Goal: Check status

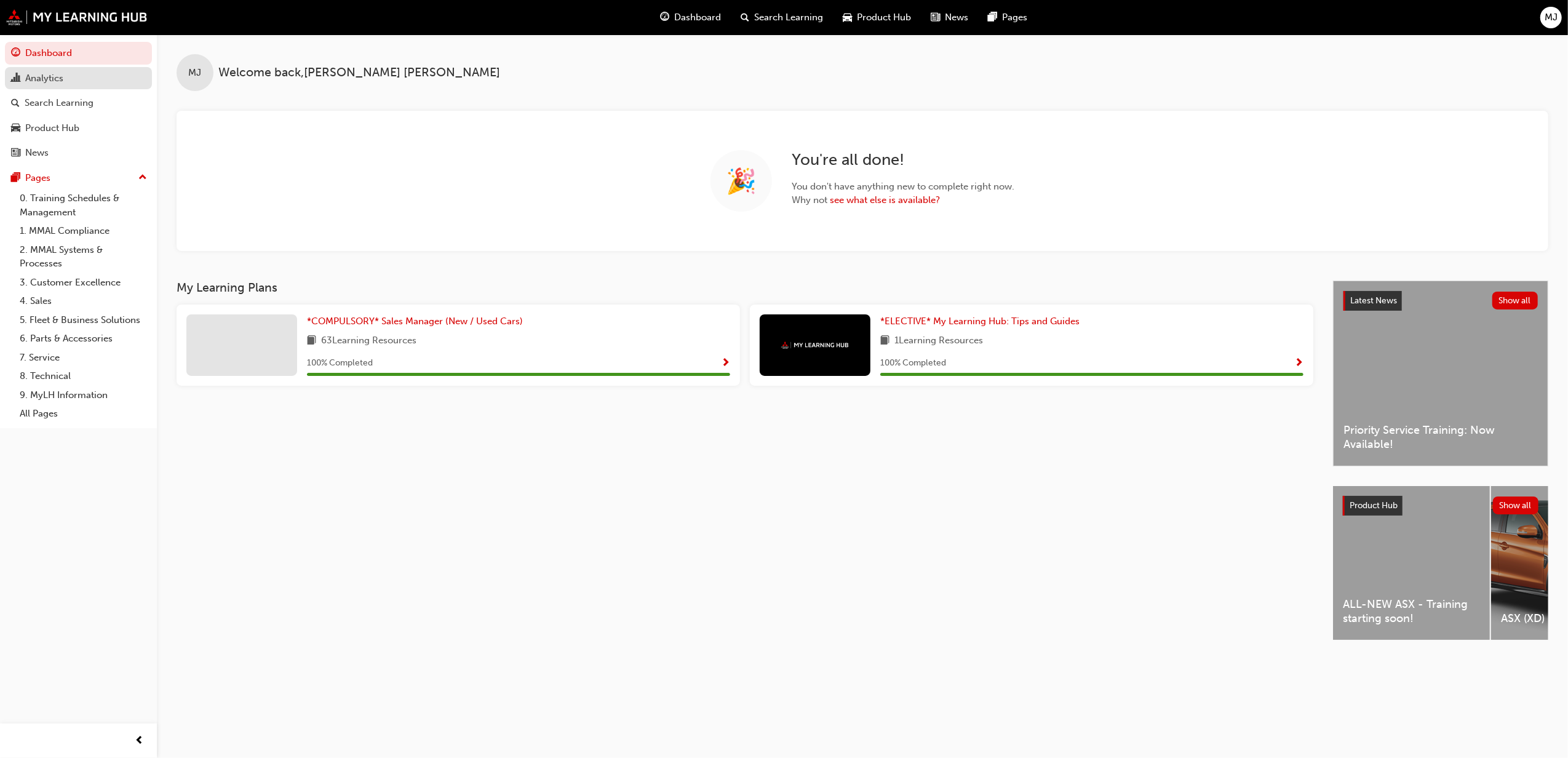
click at [86, 72] on div "Analytics" at bounding box center [78, 78] width 135 height 16
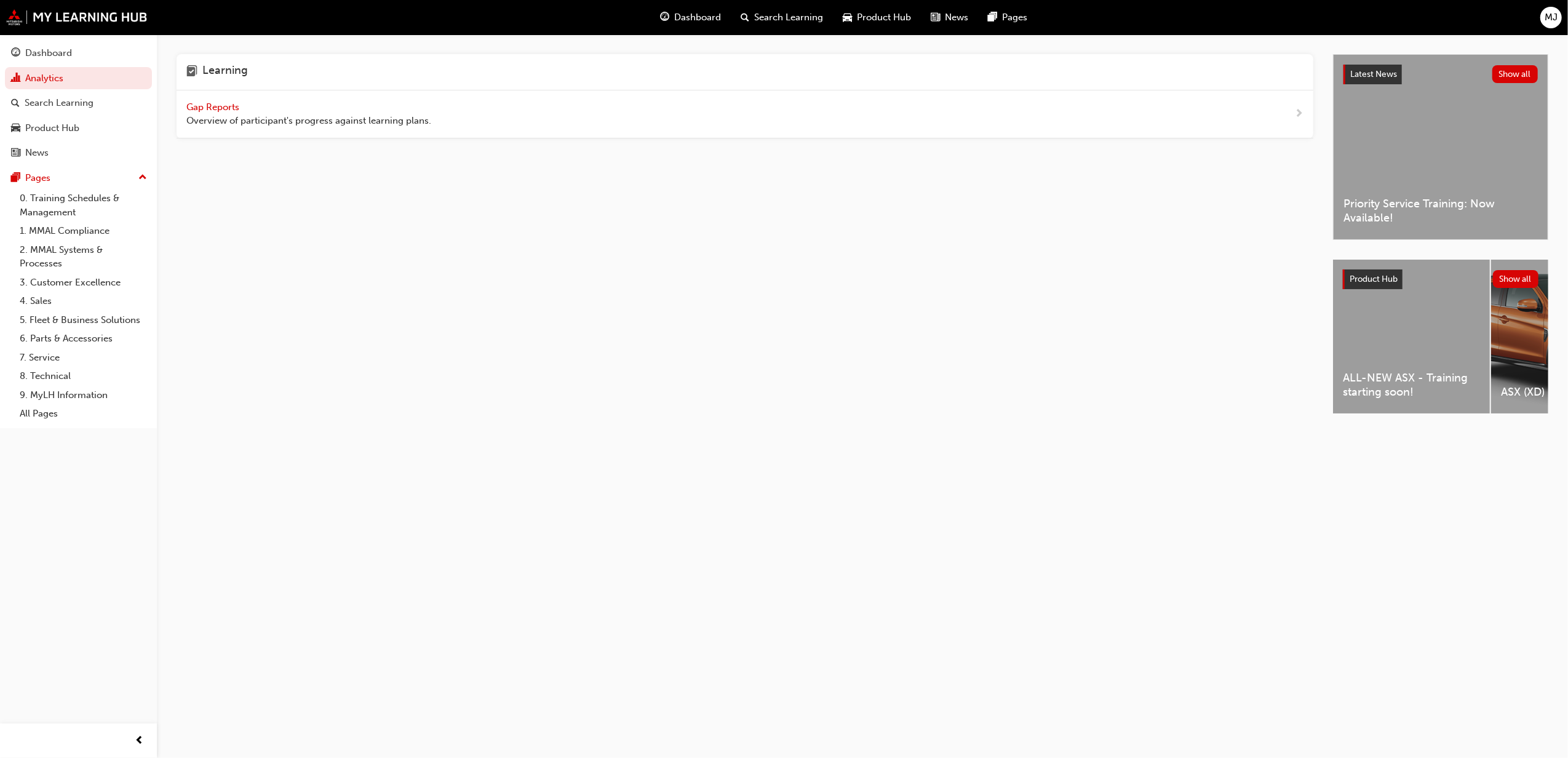
click at [237, 111] on span "Gap Reports" at bounding box center [213, 106] width 55 height 11
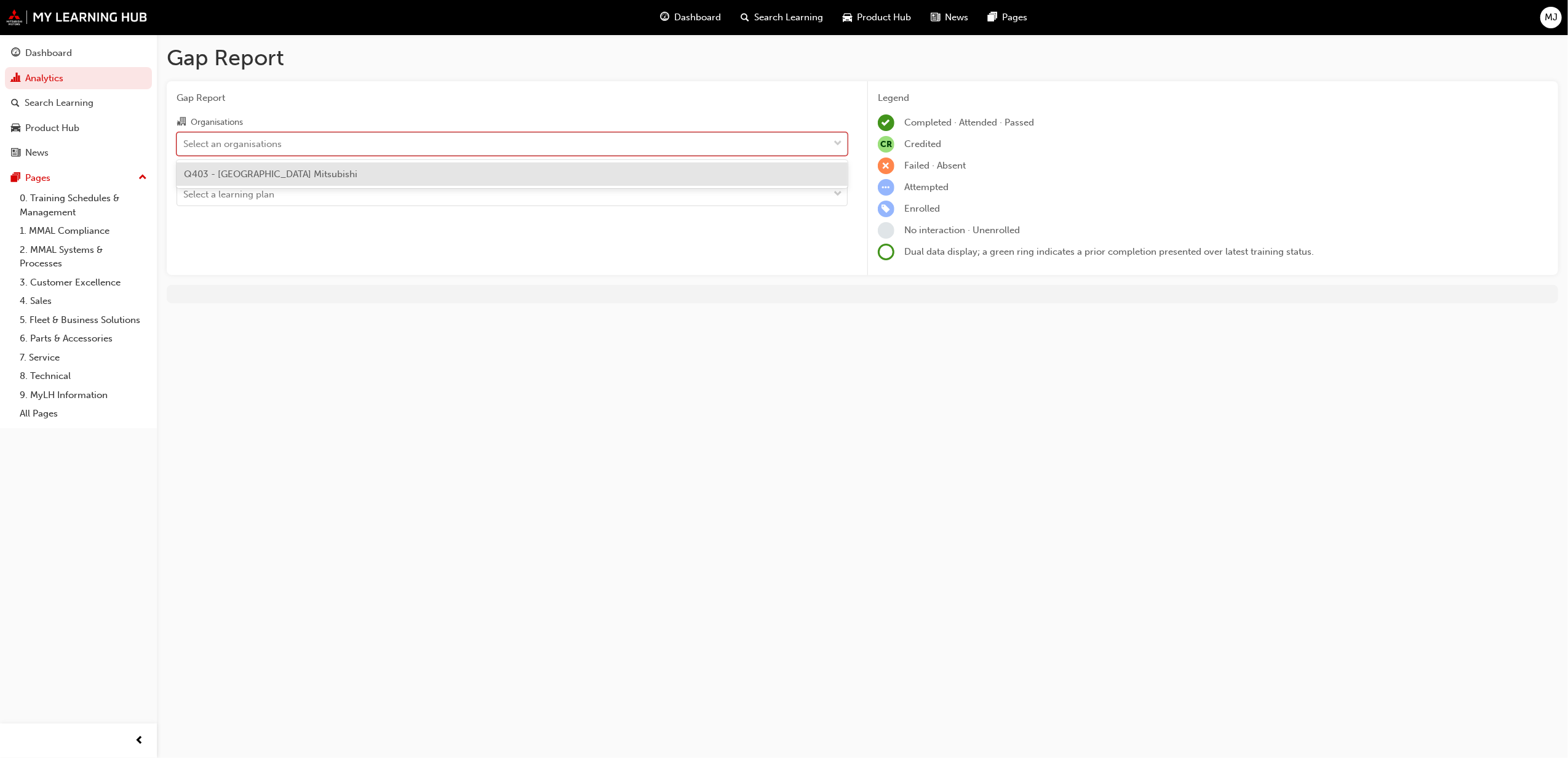
click at [345, 133] on div "Select an organisations" at bounding box center [502, 143] width 651 height 21
click at [184, 137] on input "Organisations option Q403 - [GEOGRAPHIC_DATA] Mitsubishi focused, 1 of 1. 1 res…" at bounding box center [184, 142] width 1 height 11
click at [313, 170] on span "Q403 - [GEOGRAPHIC_DATA] Mitsubishi" at bounding box center [270, 174] width 174 height 11
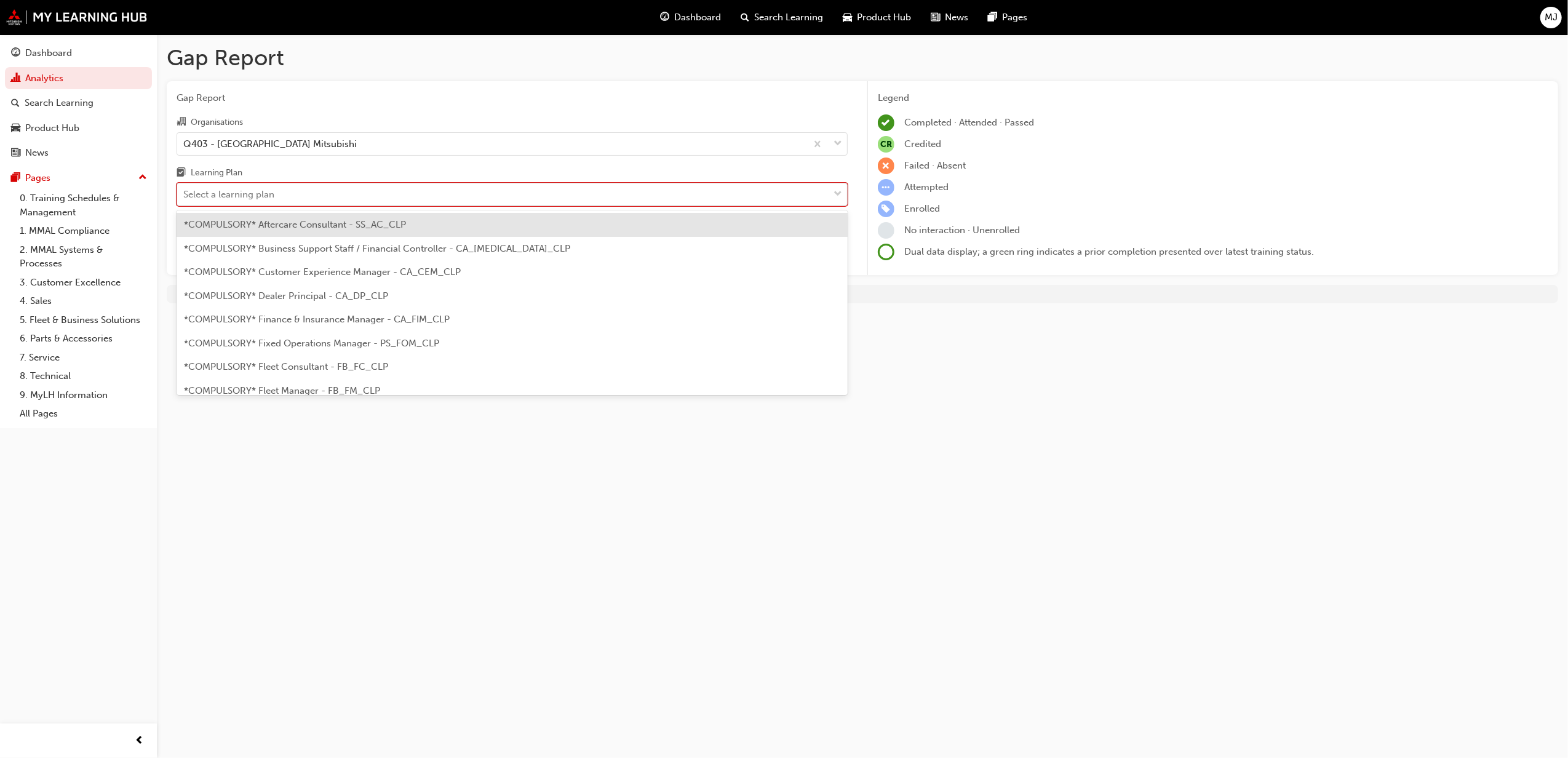
click at [300, 184] on div "Select a learning plan" at bounding box center [502, 194] width 651 height 21
click at [184, 188] on input "Learning Plan option *COMPULSORY* Aftercare Consultant - SS_AC_CLP focused, 1 o…" at bounding box center [184, 193] width 1 height 11
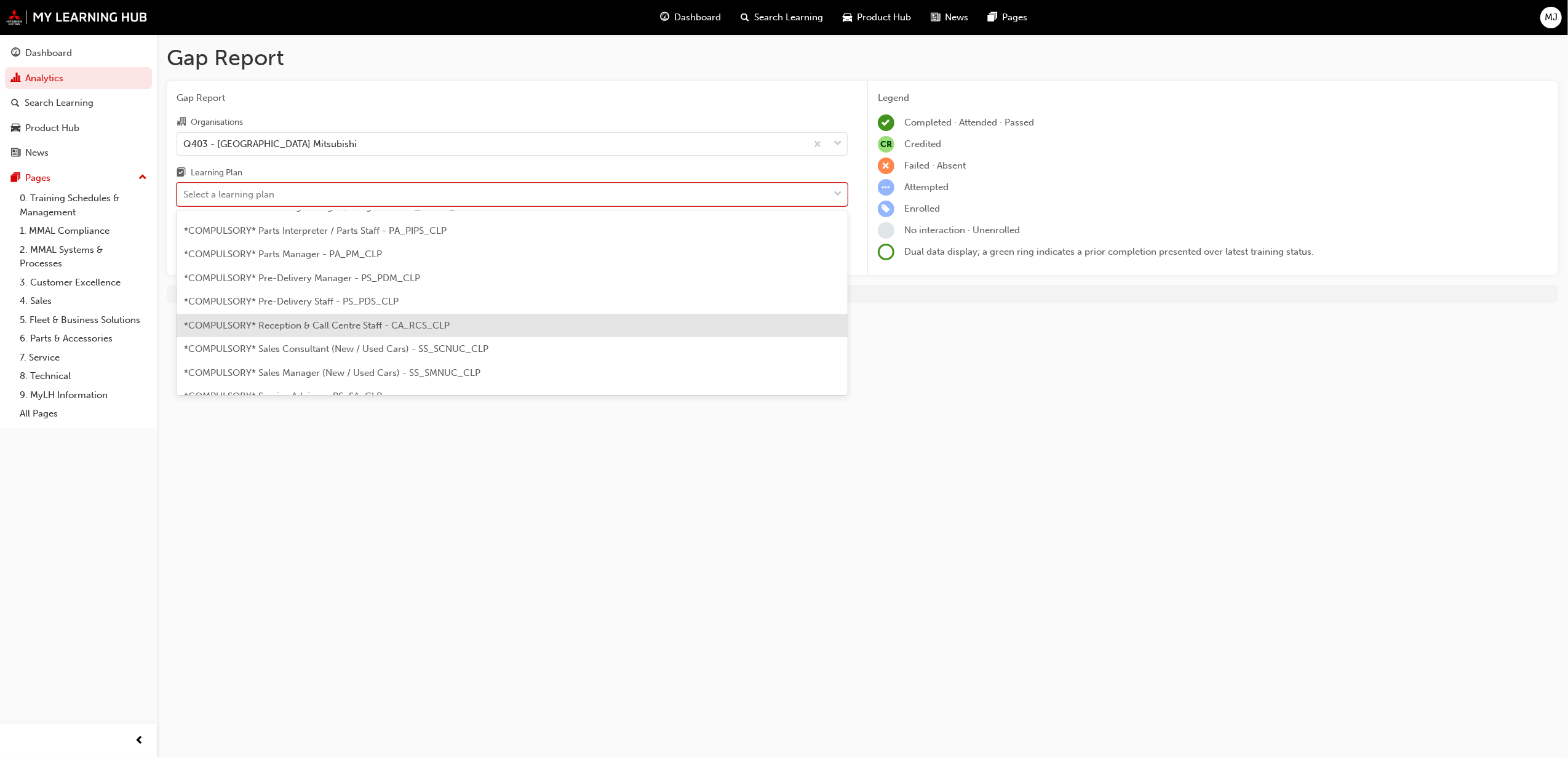
scroll to position [273, 0]
click at [438, 335] on span "*COMPULSORY* Sales Consultant (New / Used Cars) - SS_SCNUC_CLP" at bounding box center [336, 330] width 305 height 11
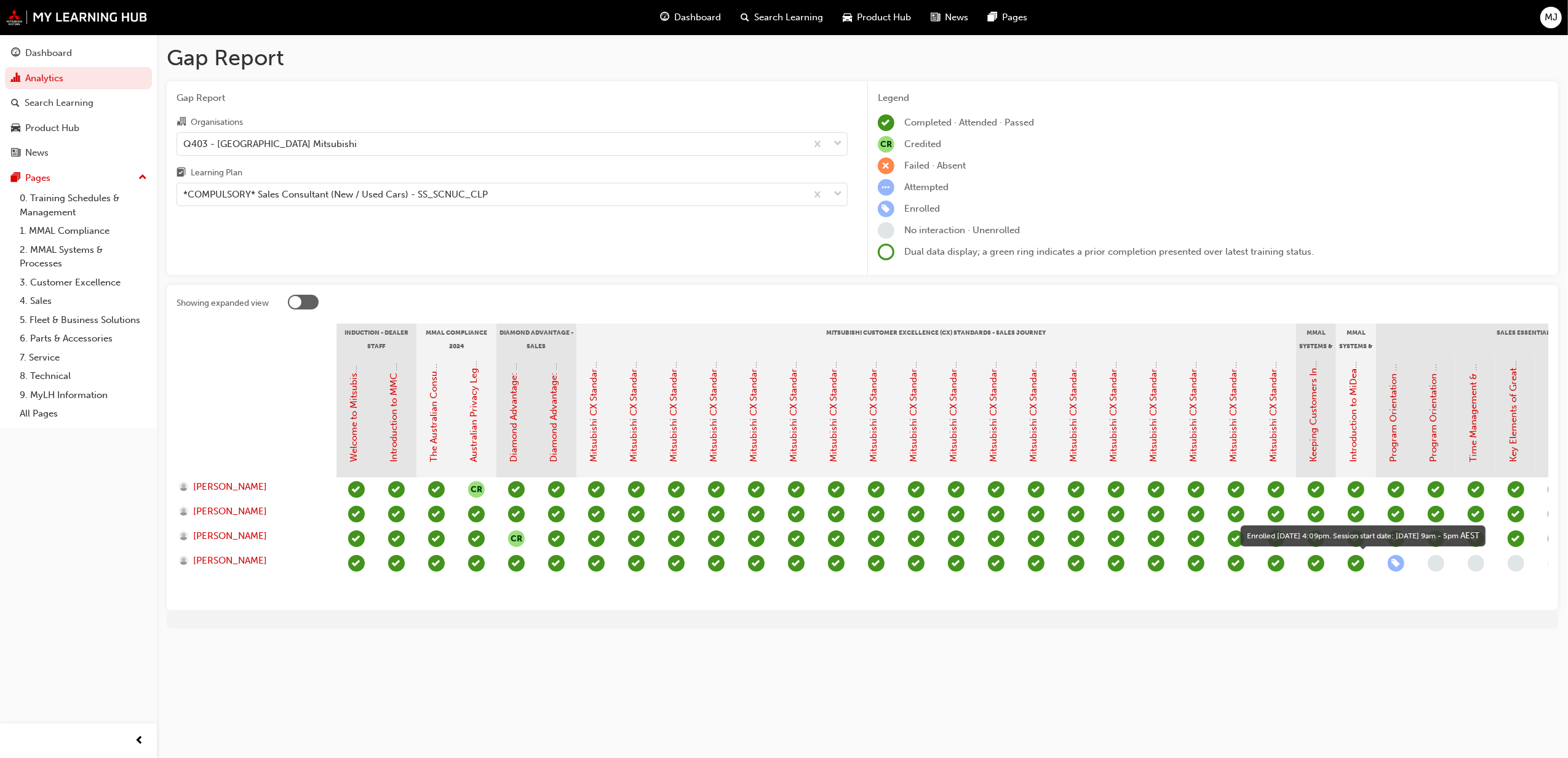
click at [1396, 565] on span "learningRecordVerb_ENROLL-icon" at bounding box center [1396, 563] width 16 height 16
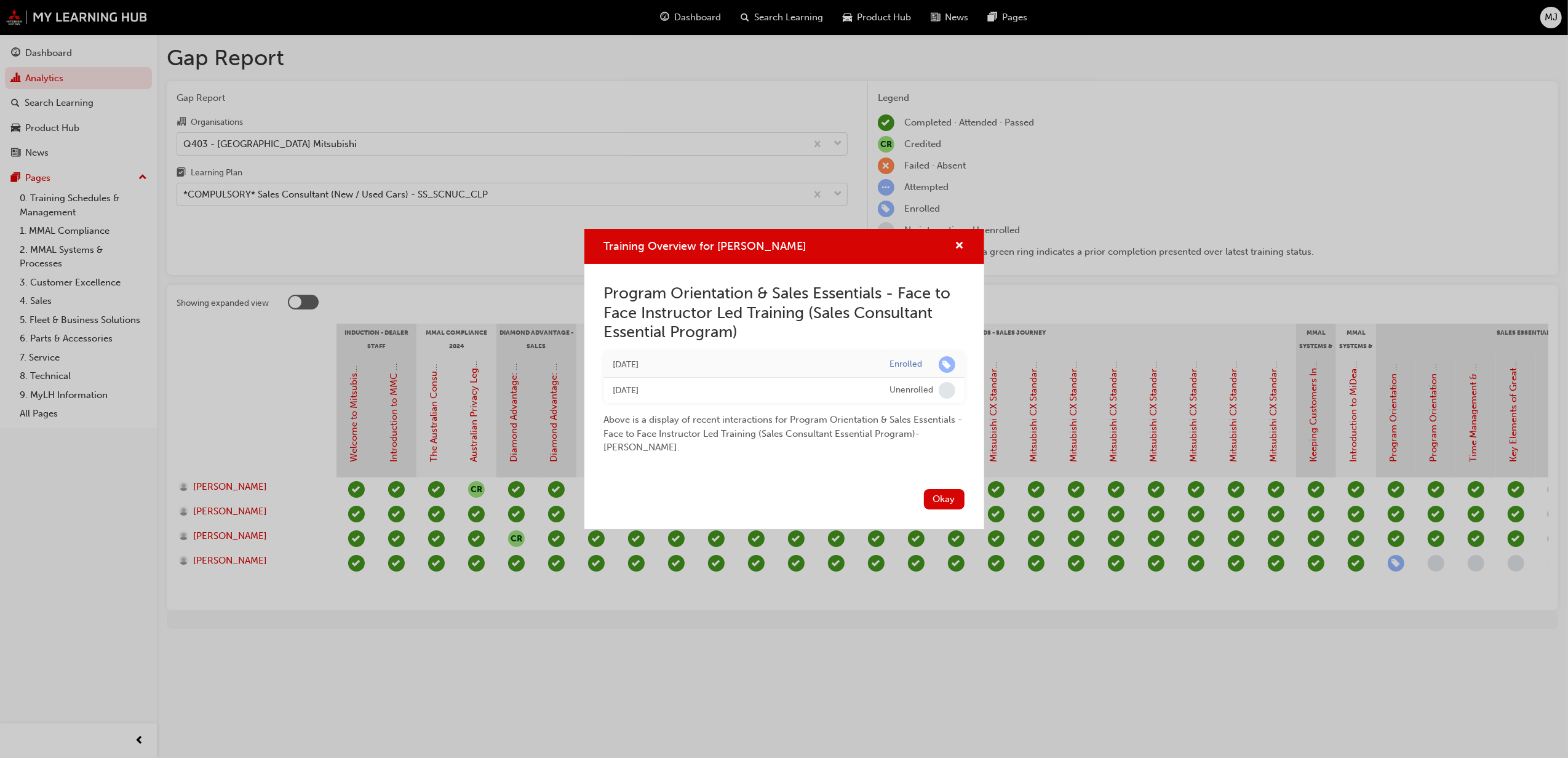
click at [1396, 565] on div "Training Overview for [PERSON_NAME] Program Orientation & Sales Essentials - Fa…" at bounding box center [784, 379] width 1568 height 758
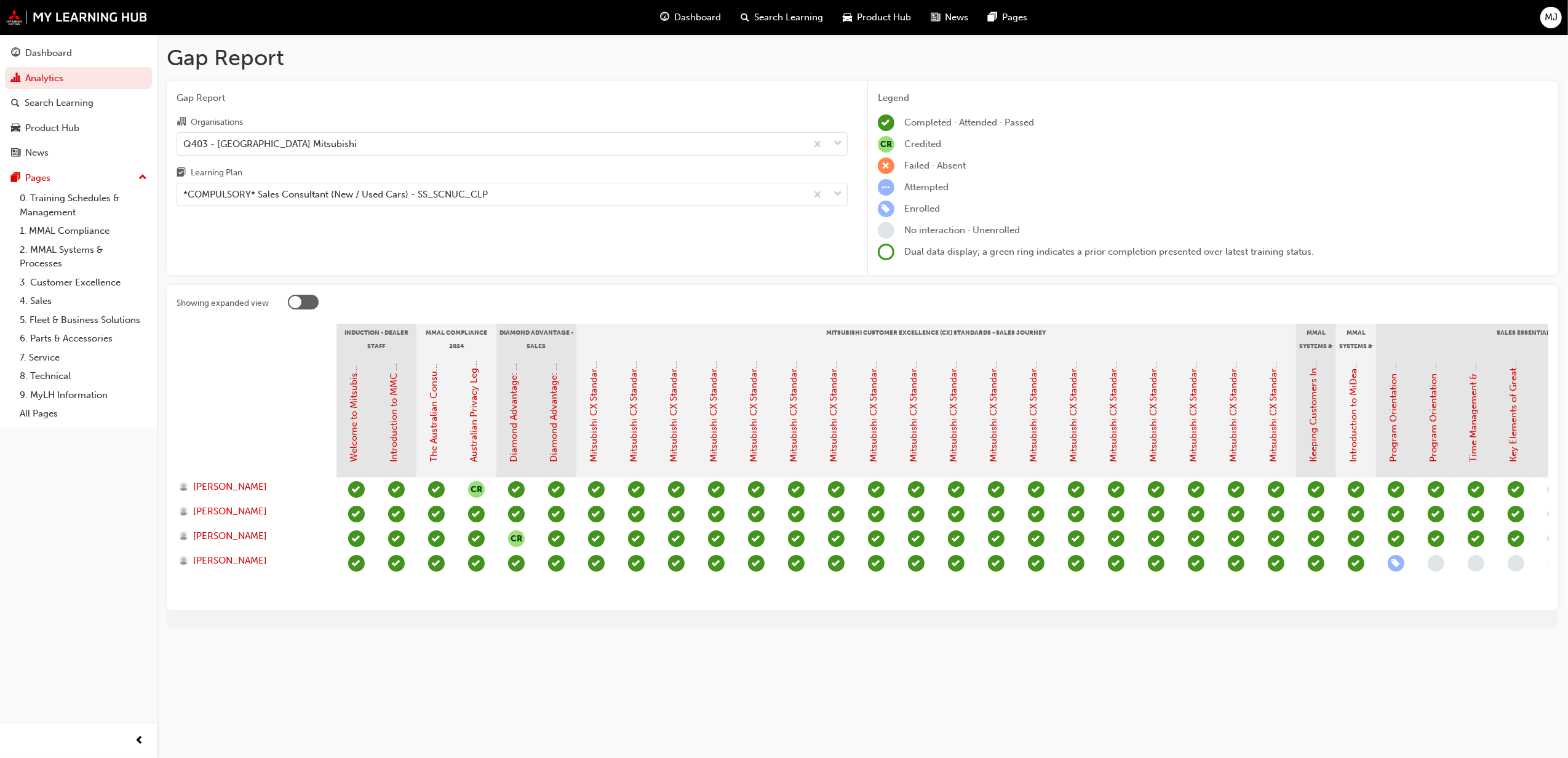
click at [1396, 565] on span "learningRecordVerb_ENROLL-icon" at bounding box center [1396, 563] width 16 height 16
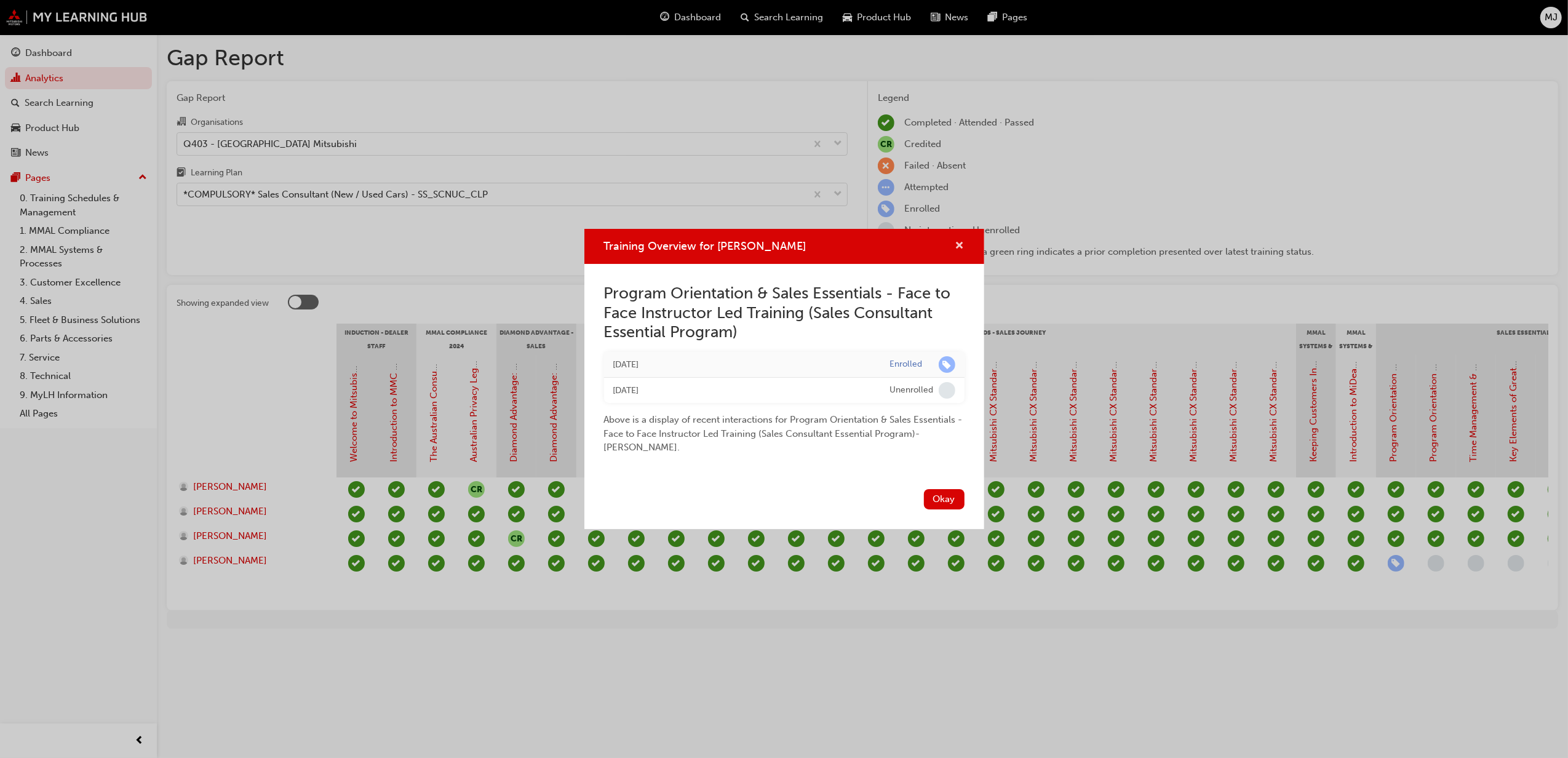
click at [961, 244] on span "cross-icon" at bounding box center [960, 246] width 9 height 11
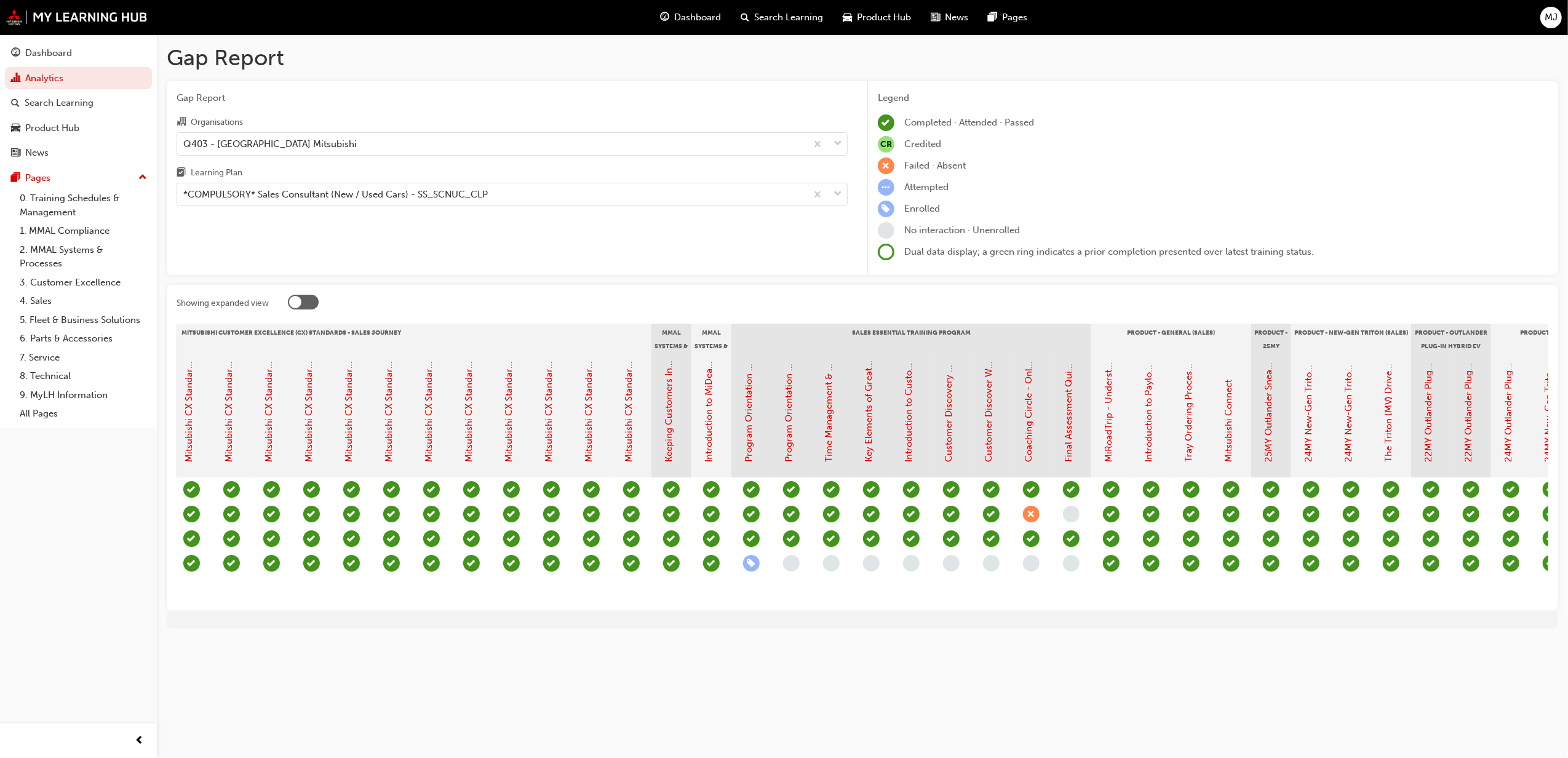
scroll to position [0, 773]
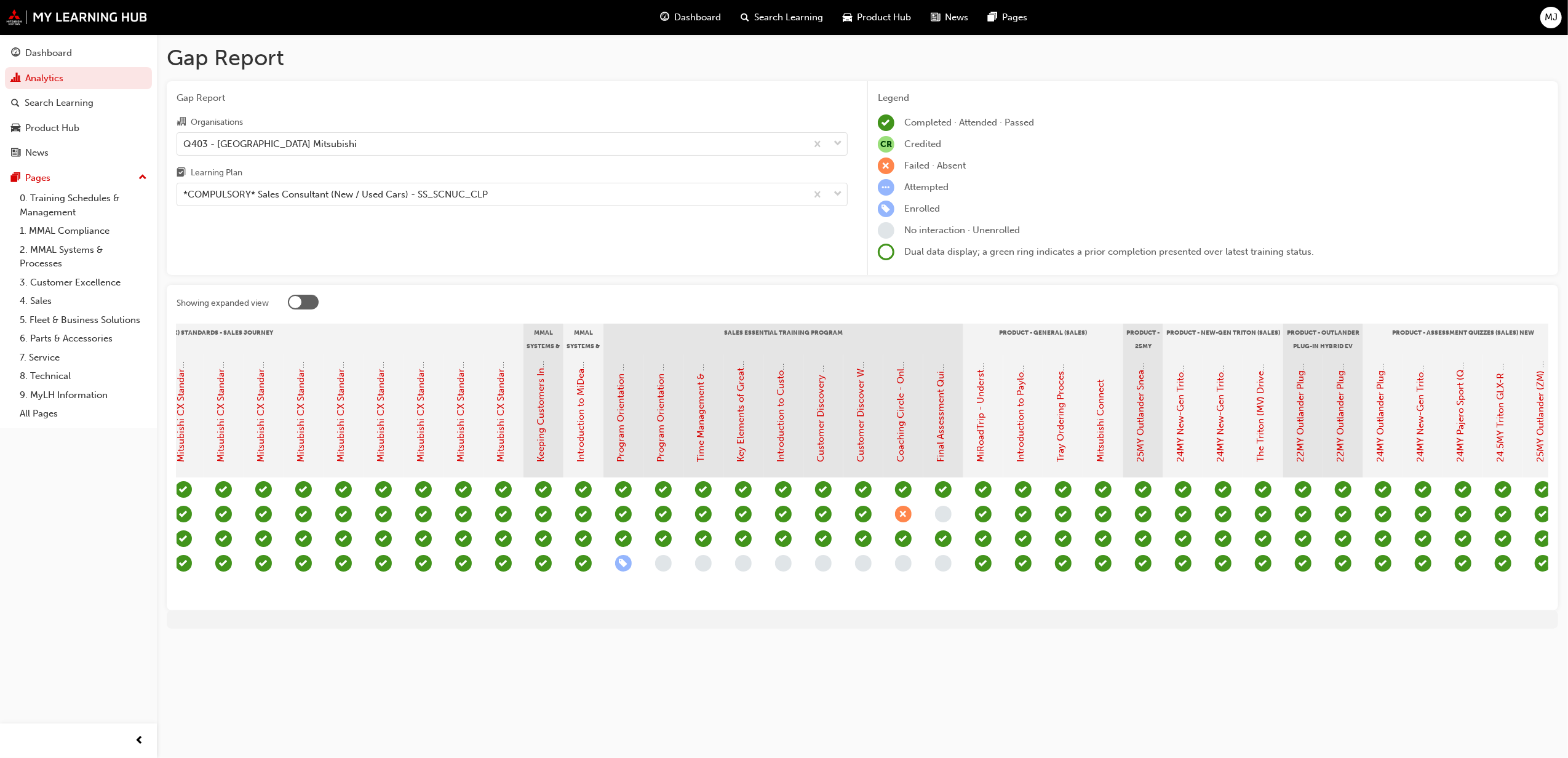
click at [900, 513] on span "learningRecordVerb_ABSENT-icon" at bounding box center [903, 514] width 16 height 16
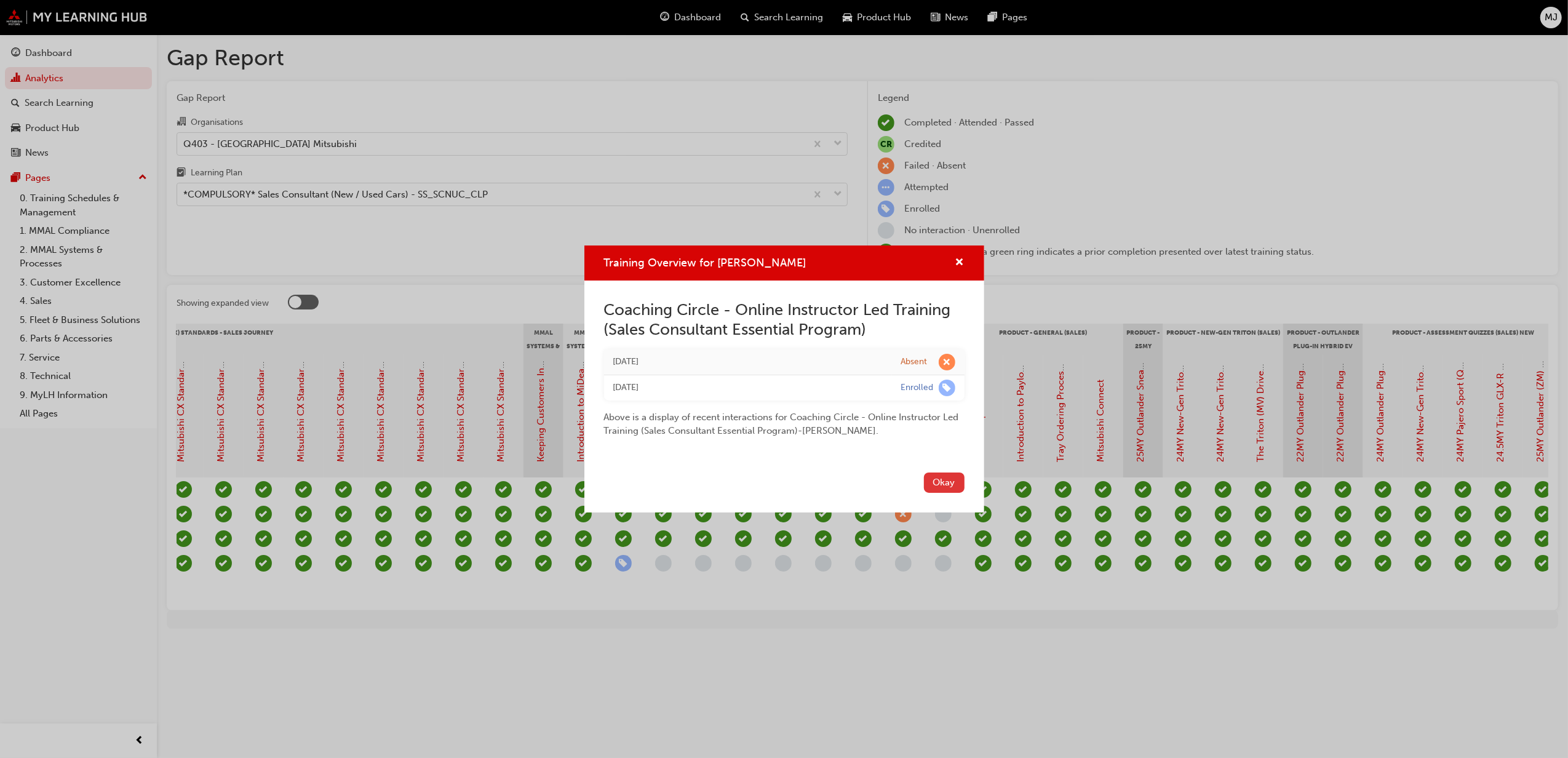
click at [951, 477] on button "Okay" at bounding box center [943, 482] width 40 height 21
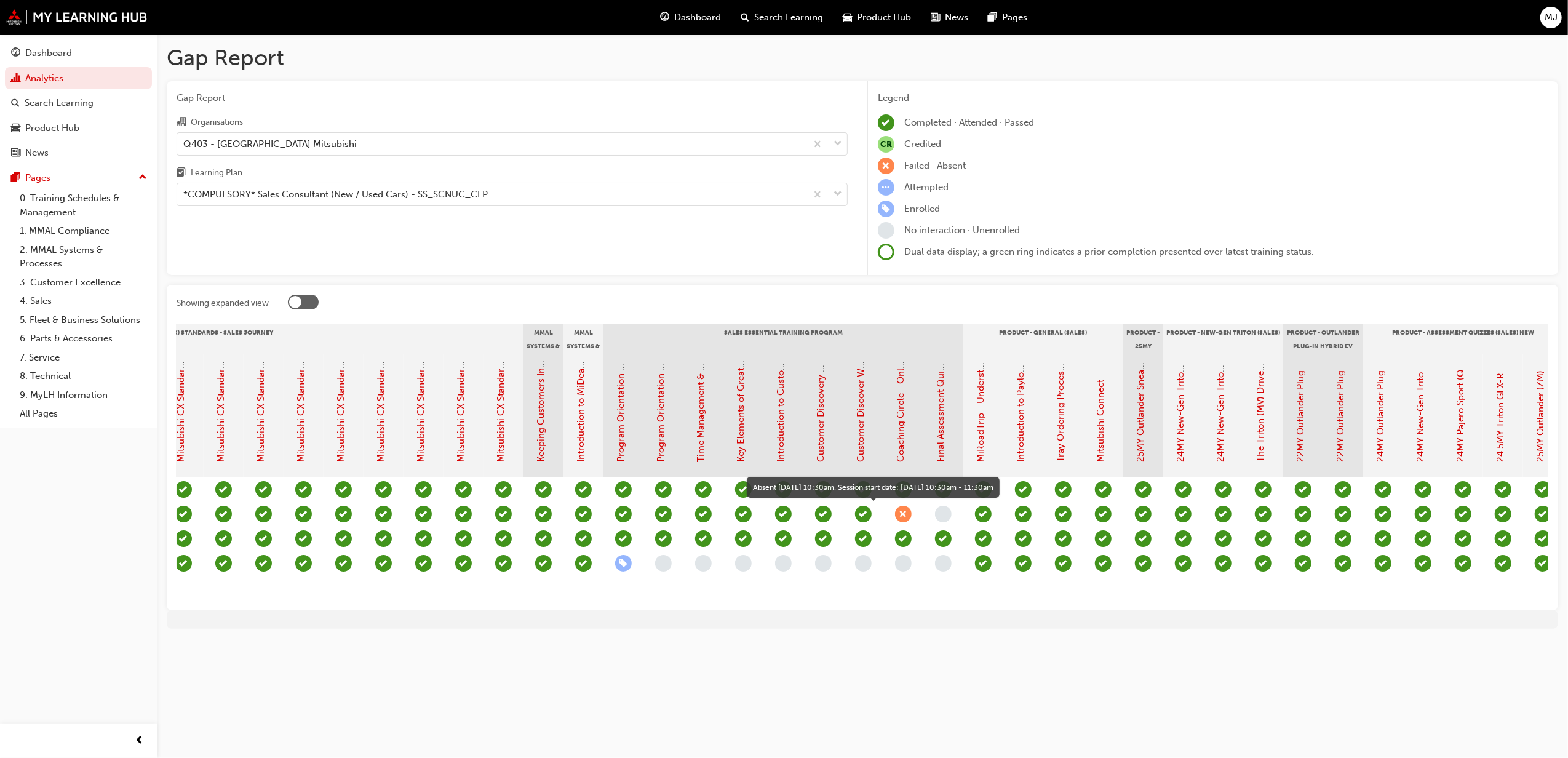
click at [905, 513] on span "learningRecordVerb_ABSENT-icon" at bounding box center [903, 514] width 16 height 16
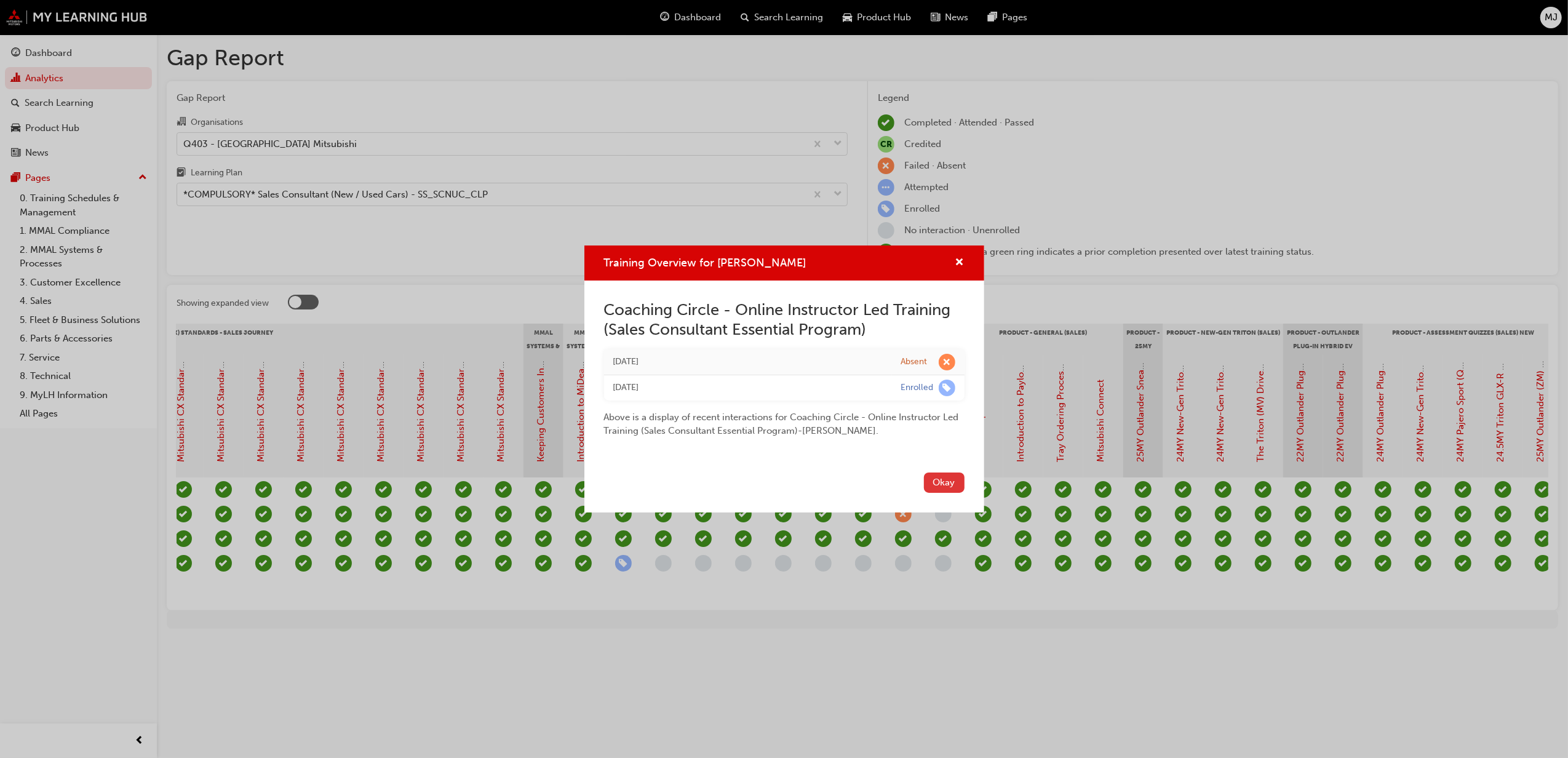
click at [942, 485] on button "Okay" at bounding box center [943, 482] width 40 height 21
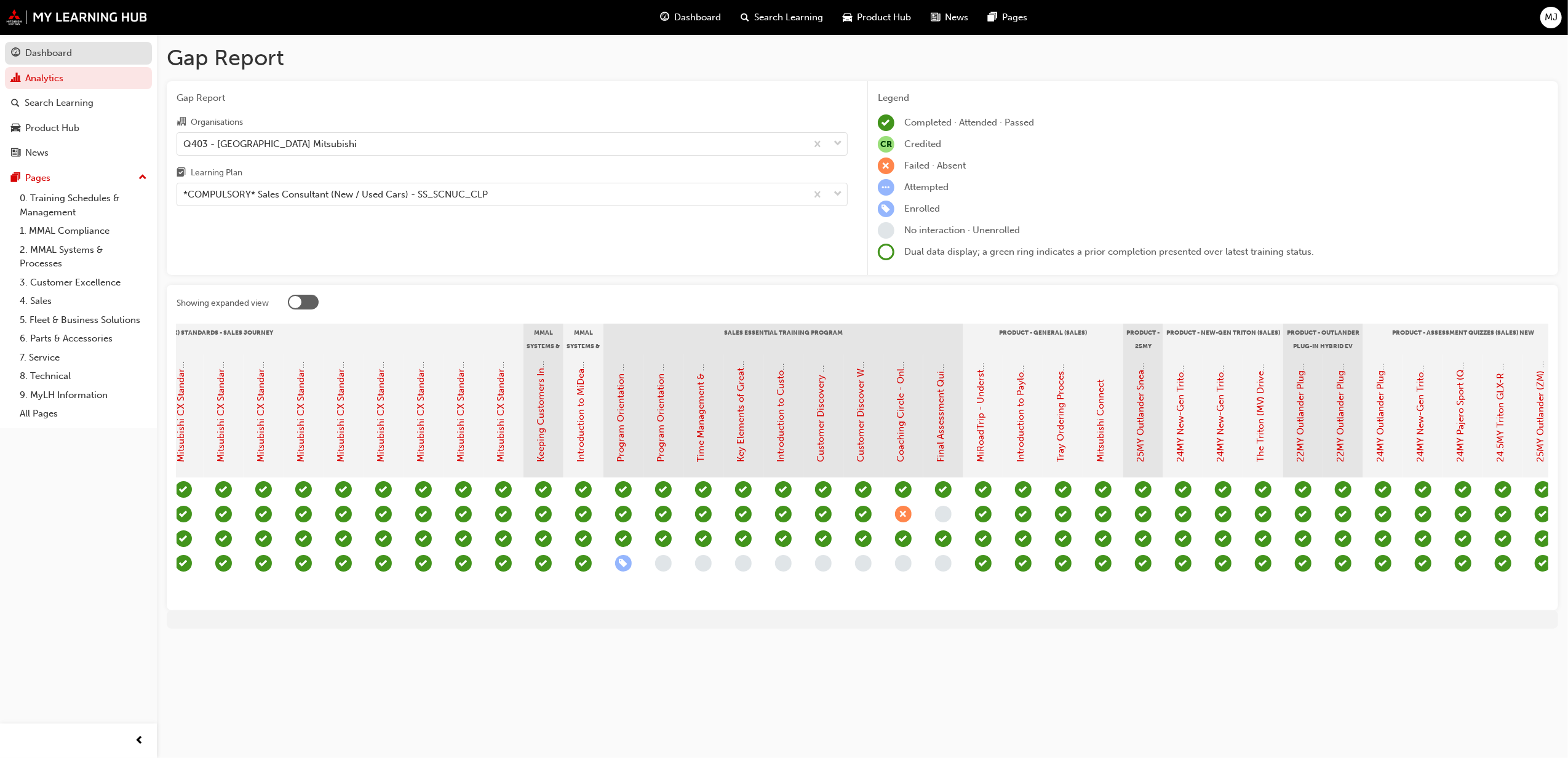
click at [48, 49] on div "Dashboard" at bounding box center [49, 53] width 47 height 14
